Goal: Task Accomplishment & Management: Manage account settings

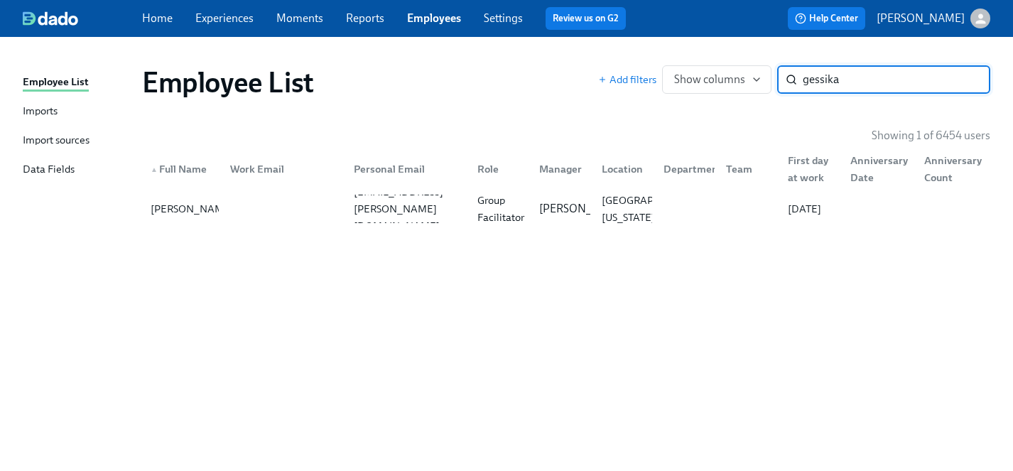
type input "gessika"
click at [219, 16] on link "Experiences" at bounding box center [224, 17] width 58 height 13
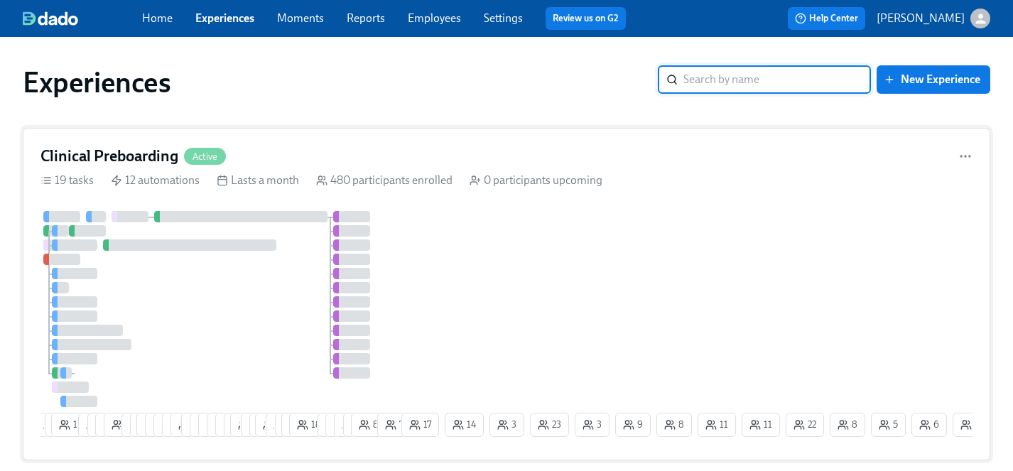
click at [254, 298] on div at bounding box center [219, 309] width 358 height 196
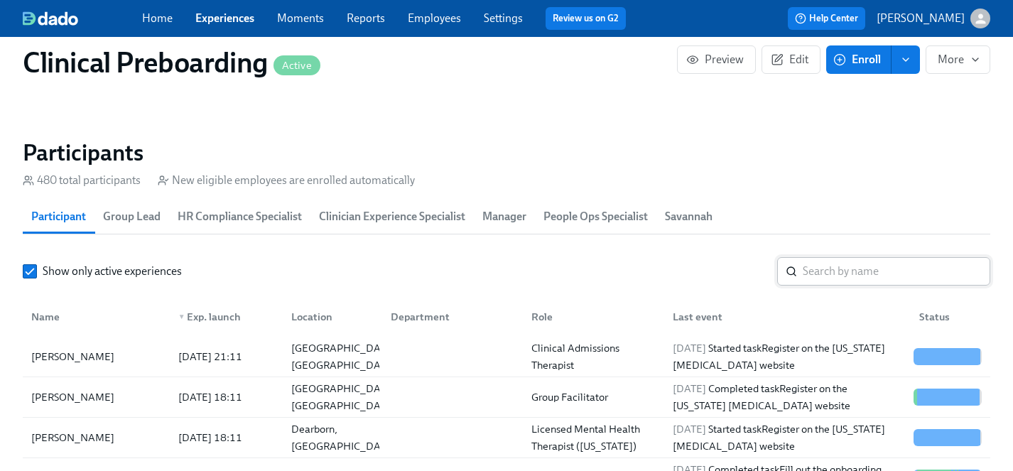
scroll to position [1494, 0]
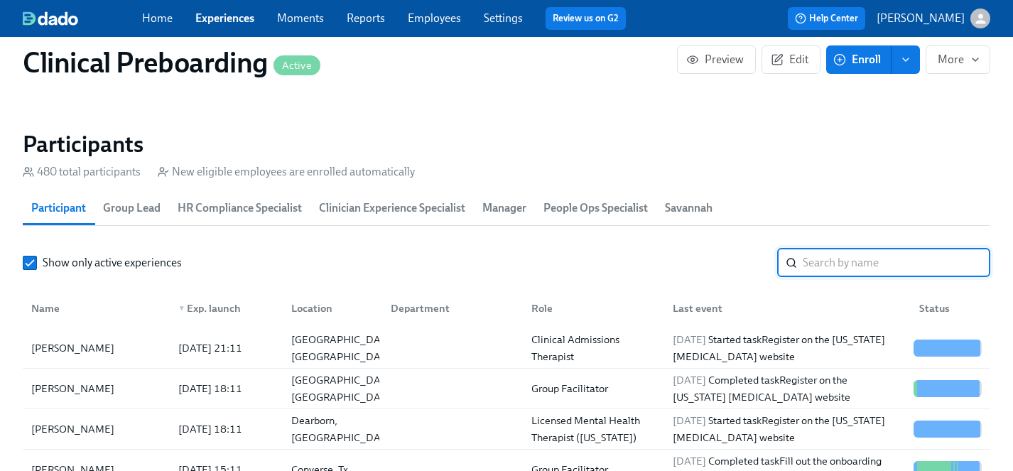
click at [862, 254] on input "search" at bounding box center [896, 263] width 187 height 28
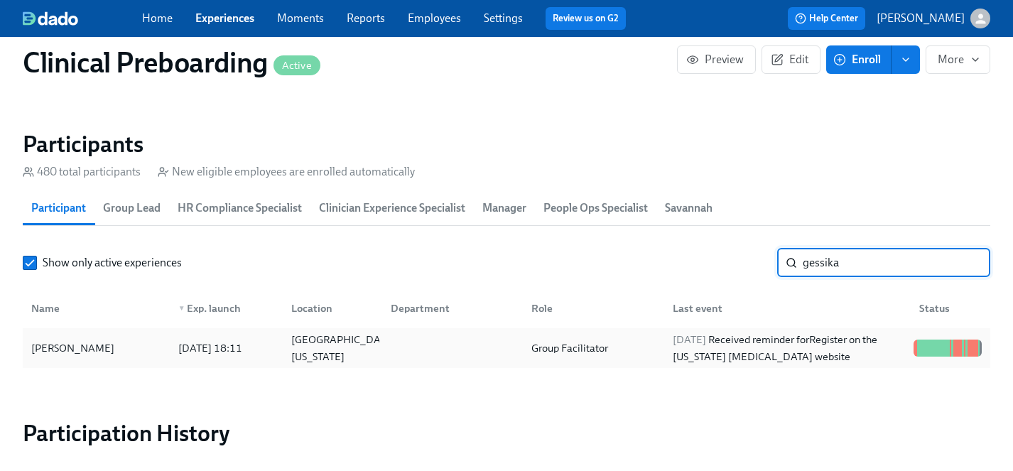
type input "gessika"
click at [58, 345] on div "[PERSON_NAME]" at bounding box center [73, 347] width 94 height 17
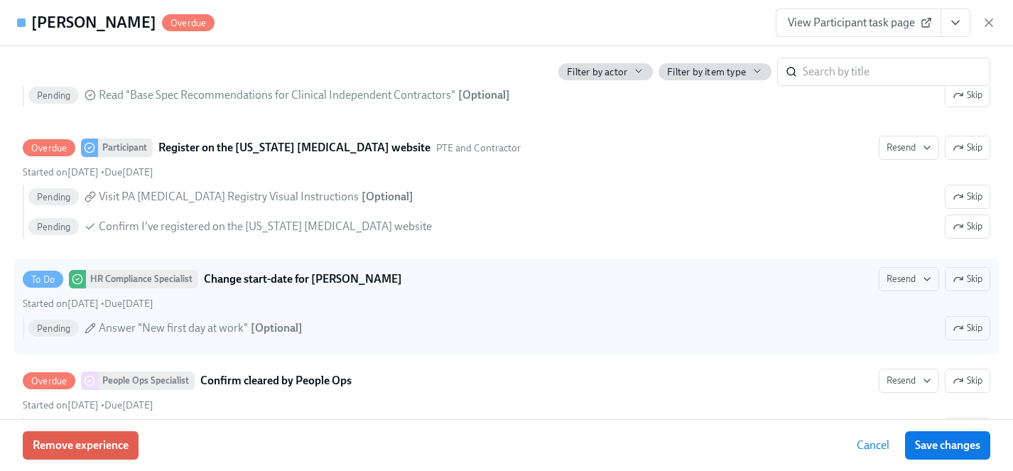
scroll to position [2866, 0]
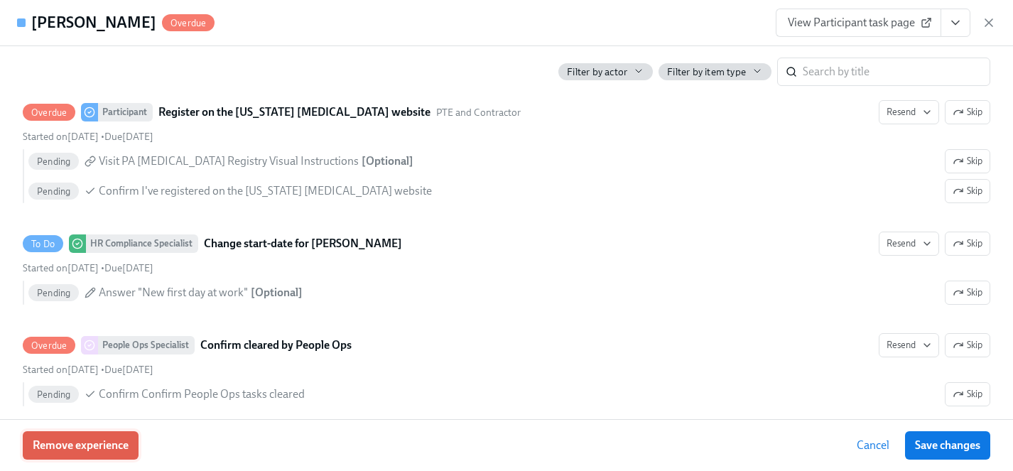
click at [65, 450] on span "Remove experience" at bounding box center [81, 445] width 96 height 14
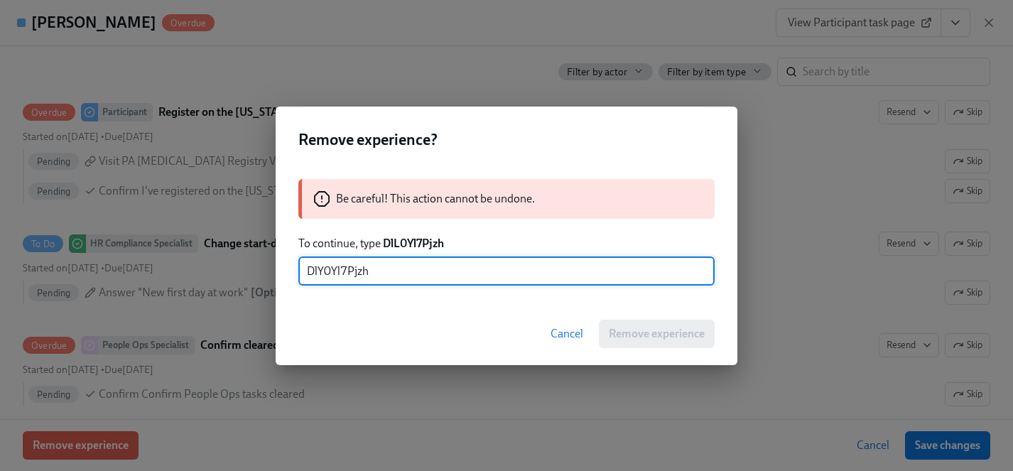
click at [322, 273] on input "DlY0Yl7Pjzh" at bounding box center [506, 271] width 416 height 28
type input "DlL0Yl7Pjzh"
click at [637, 332] on span "Remove experience" at bounding box center [657, 334] width 96 height 14
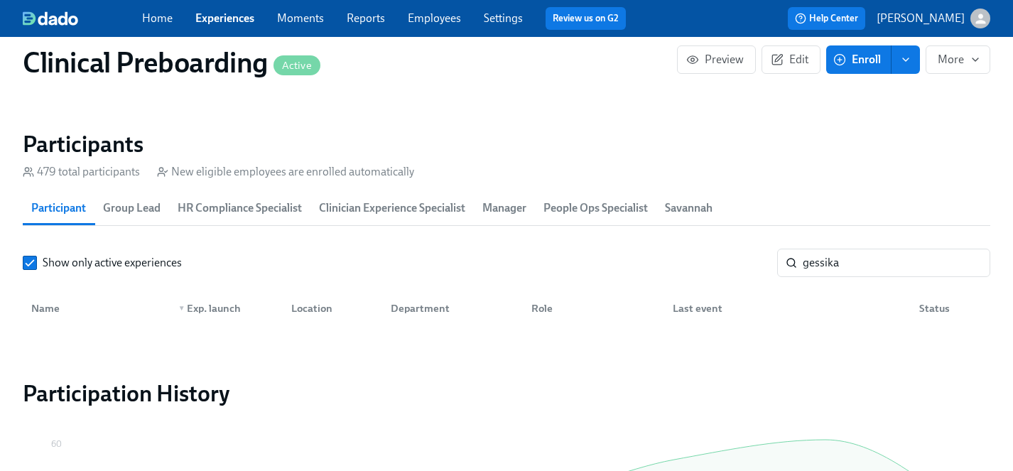
scroll to position [0, 18097]
